Goal: Transaction & Acquisition: Purchase product/service

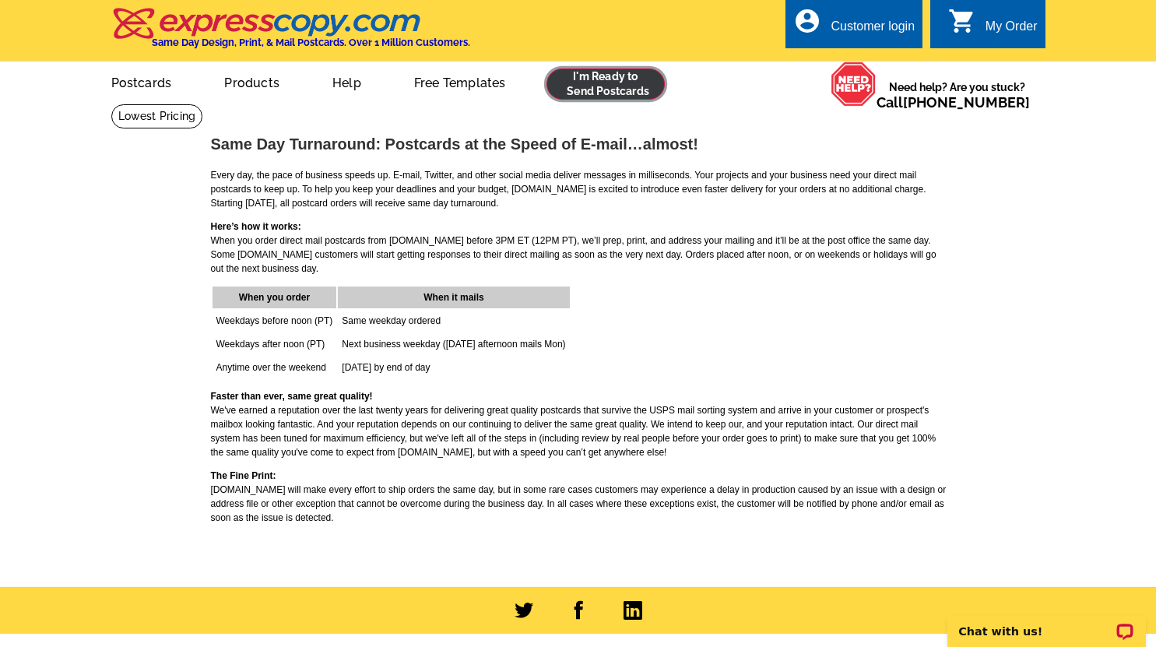
click at [600, 86] on link at bounding box center [606, 84] width 119 height 31
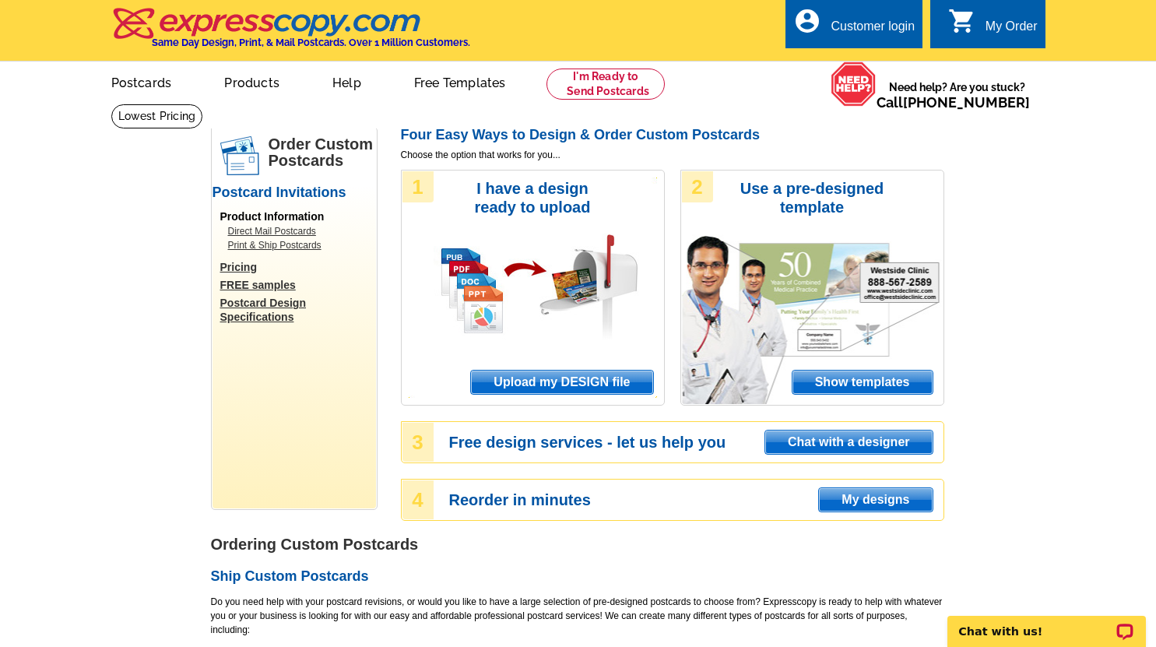
click at [593, 379] on span "Upload my DESIGN file" at bounding box center [561, 382] width 181 height 23
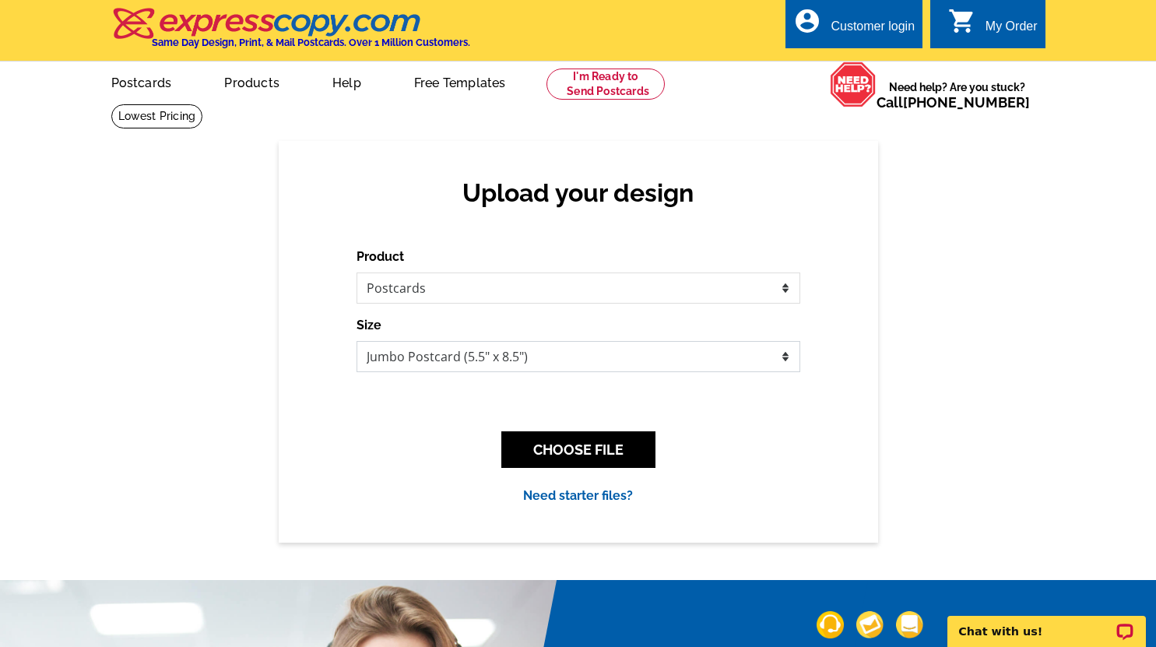
click at [601, 364] on select "Jumbo Postcard (5.5" x 8.5") Regular Postcard (4.25" x 5.6") Panoramic Postcard…" at bounding box center [579, 356] width 444 height 31
select select "1"
click at [357, 342] on select "Jumbo Postcard (5.5" x 8.5") Regular Postcard (4.25" x 5.6") Panoramic Postcard…" at bounding box center [579, 356] width 444 height 31
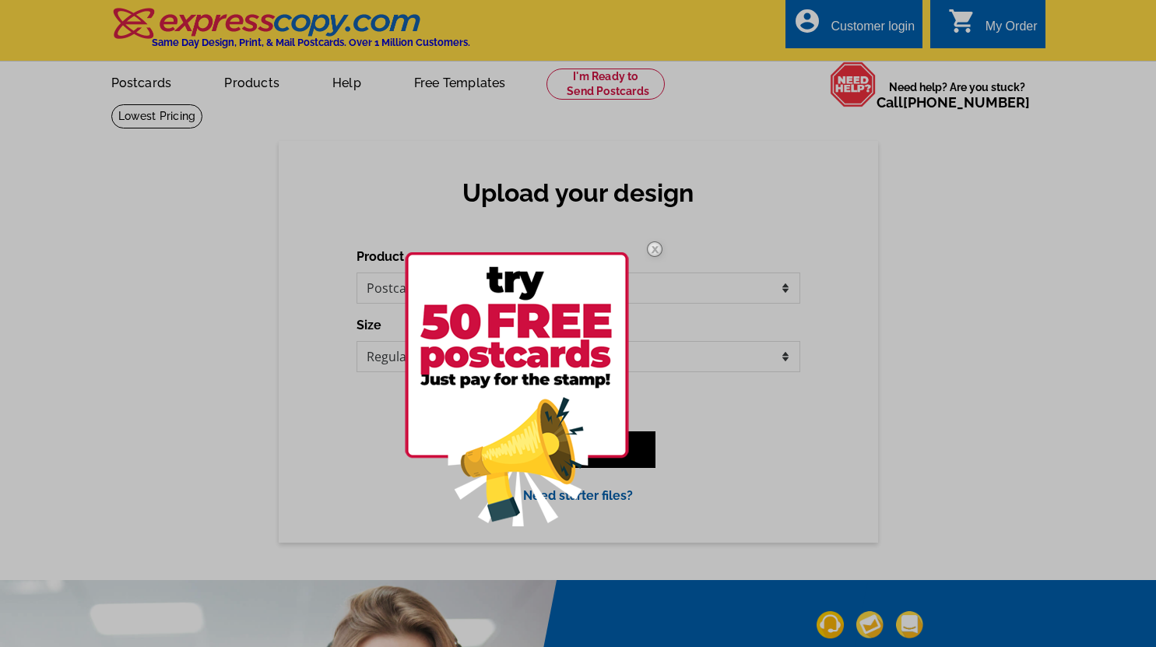
click at [521, 362] on img at bounding box center [517, 389] width 224 height 274
